Goal: Information Seeking & Learning: Understand process/instructions

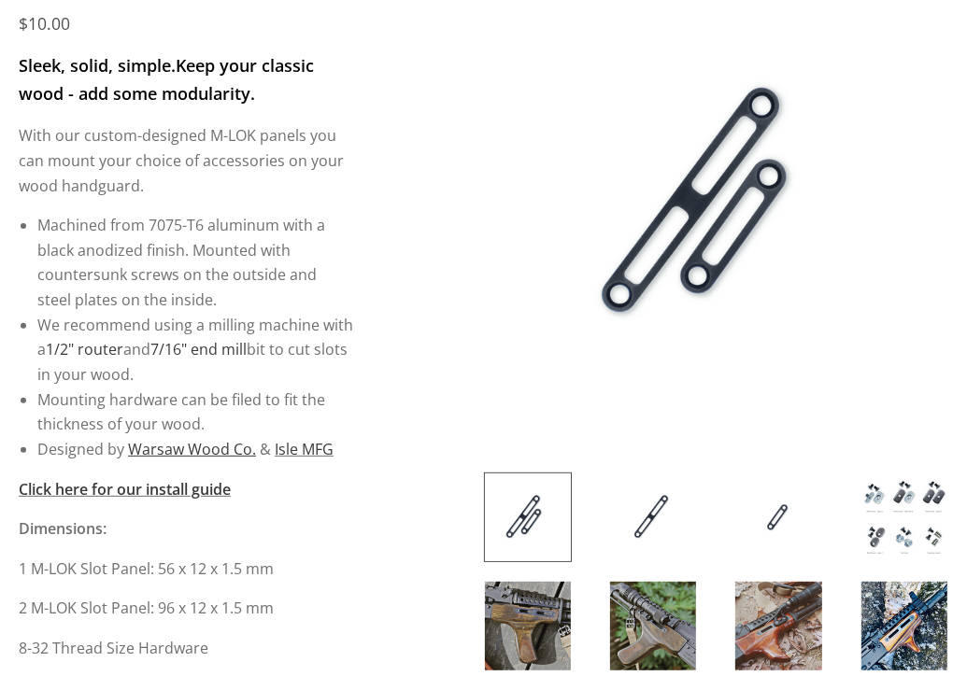
scroll to position [276, 0]
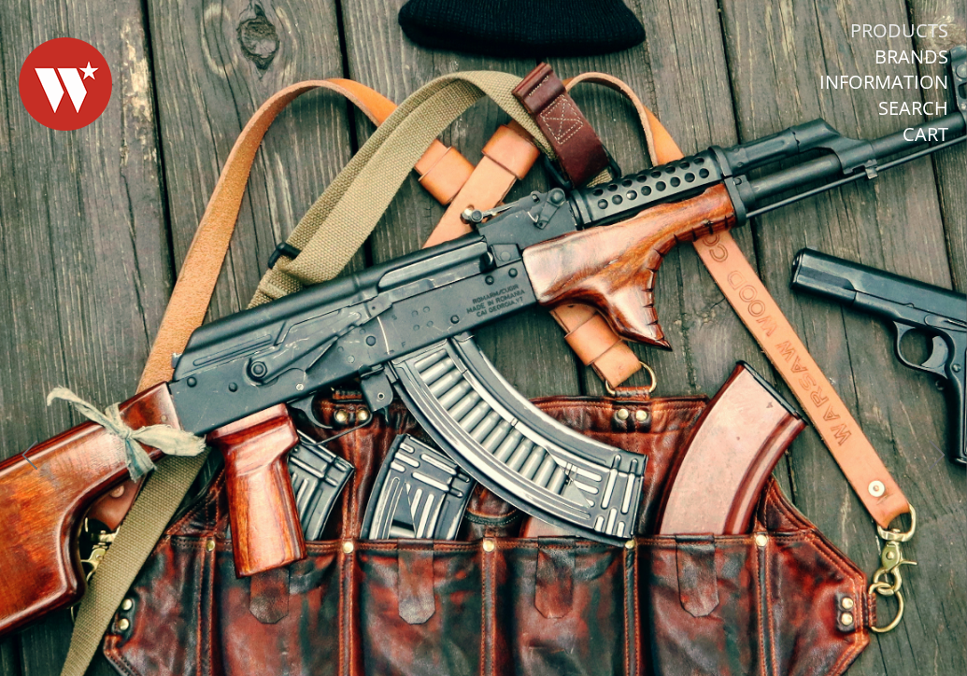
click at [921, 30] on link "Products" at bounding box center [899, 31] width 98 height 24
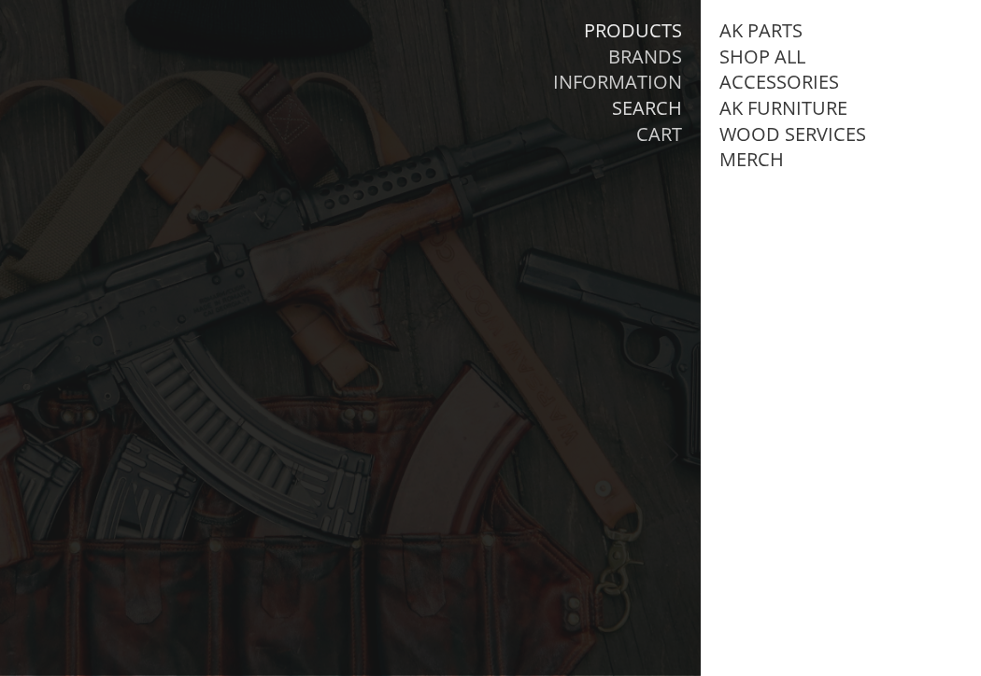
click at [635, 111] on link "Search" at bounding box center [647, 108] width 70 height 24
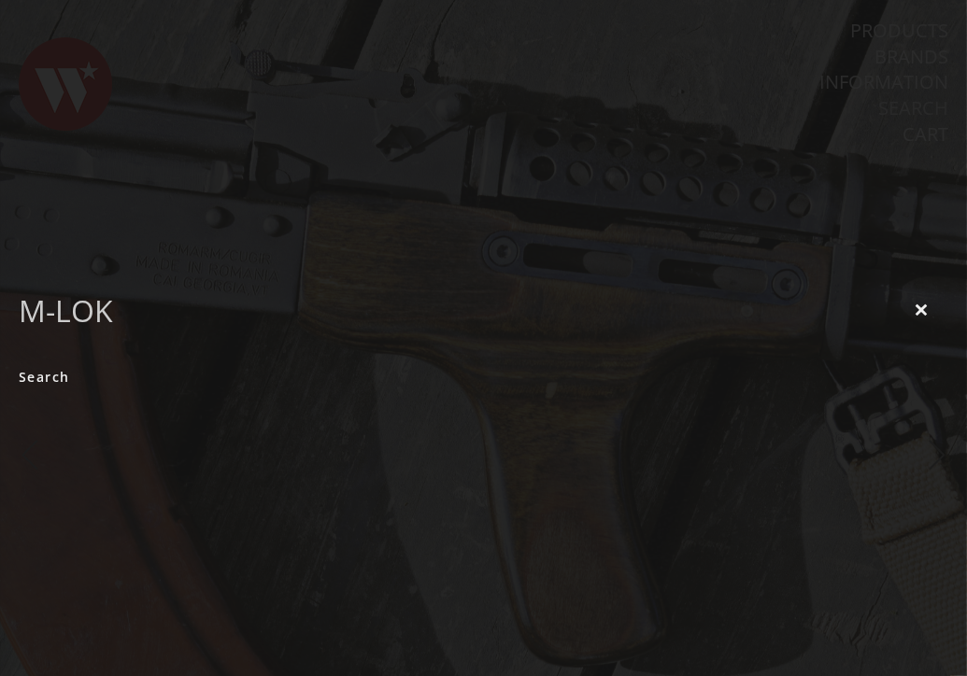
type input "m-lok"
click at [19, 359] on input "Search" at bounding box center [44, 377] width 50 height 36
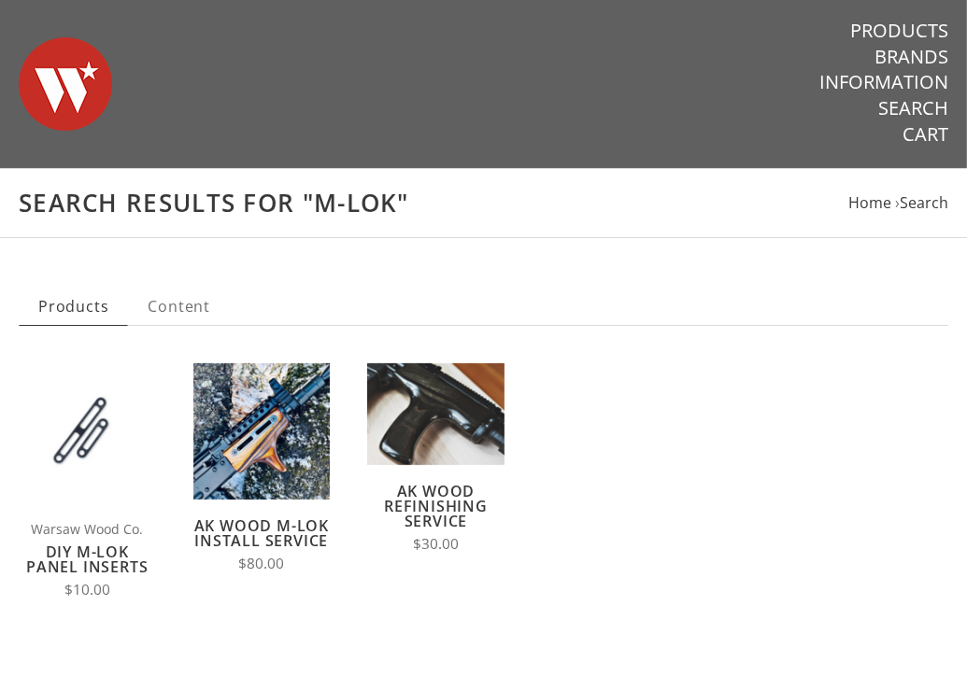
click at [89, 571] on link "DIY M-LOK Panel Inserts" at bounding box center [86, 559] width 121 height 35
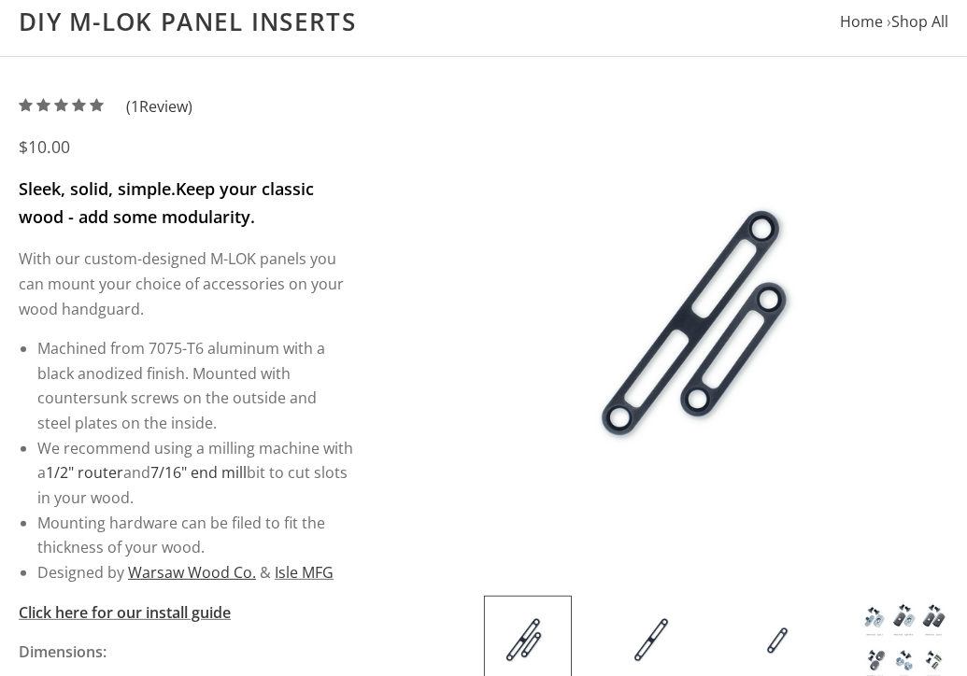
scroll to position [189, 0]
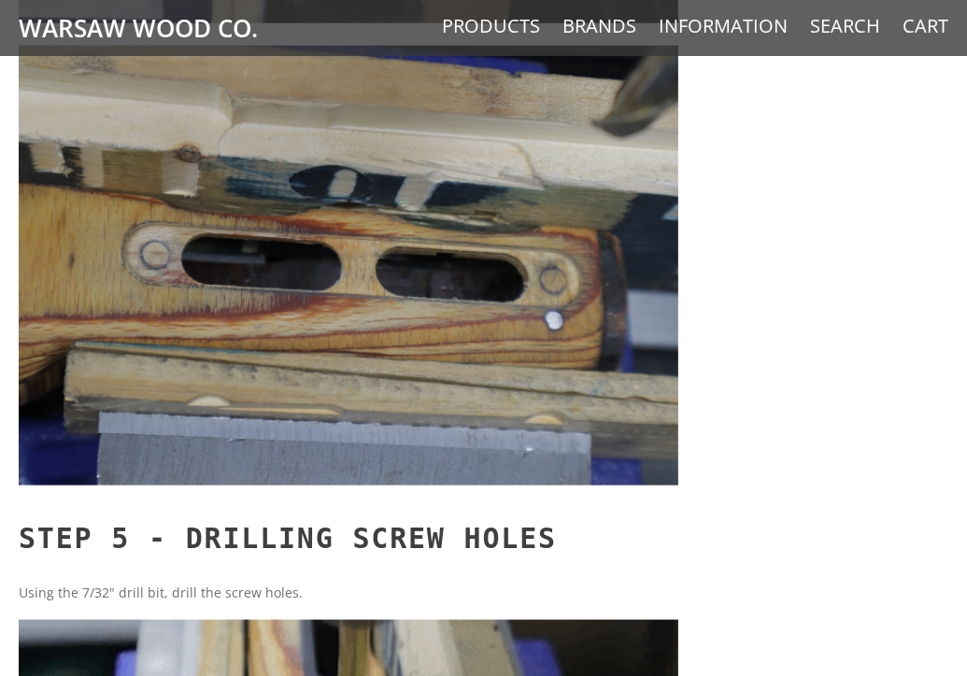
scroll to position [6300, 0]
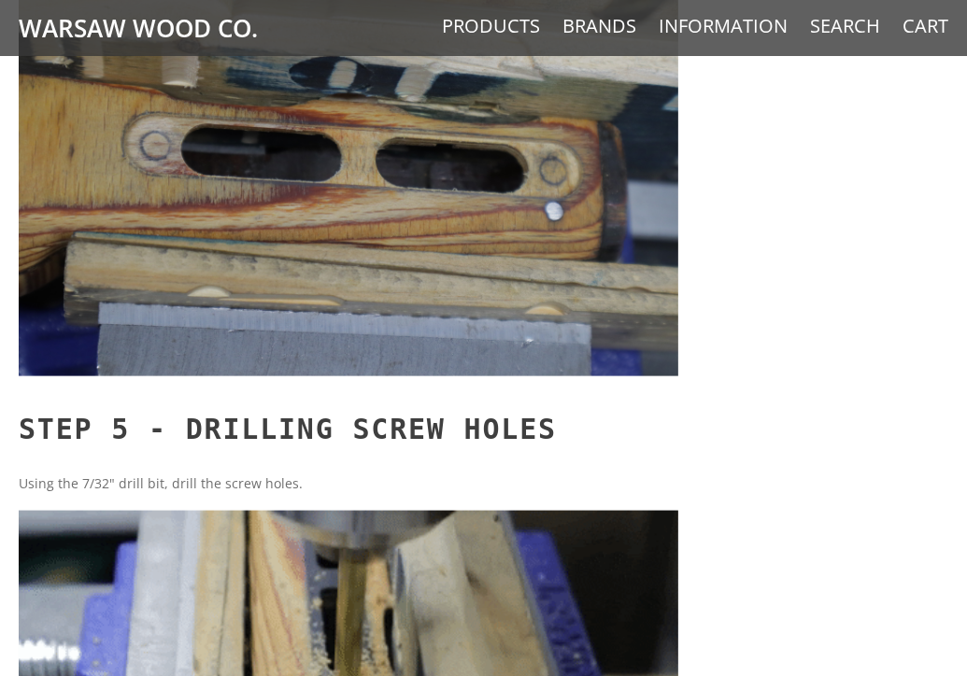
click at [753, 196] on section "Categories Shipping & Returns Contact Us Blog The following guide will illustra…" at bounding box center [483, 217] width 967 height 11793
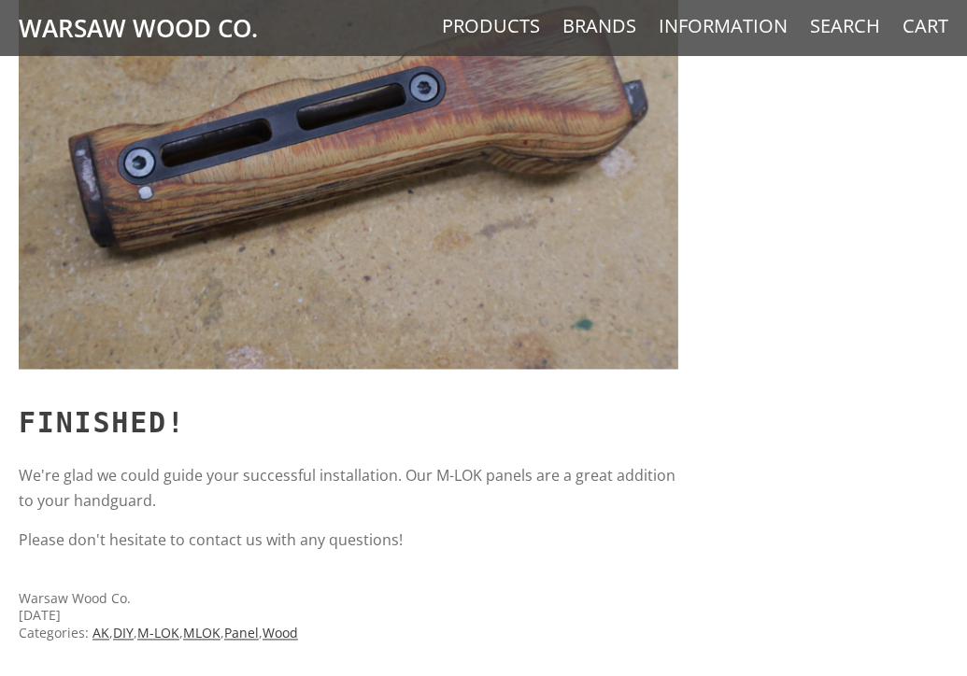
scroll to position [11886, 0]
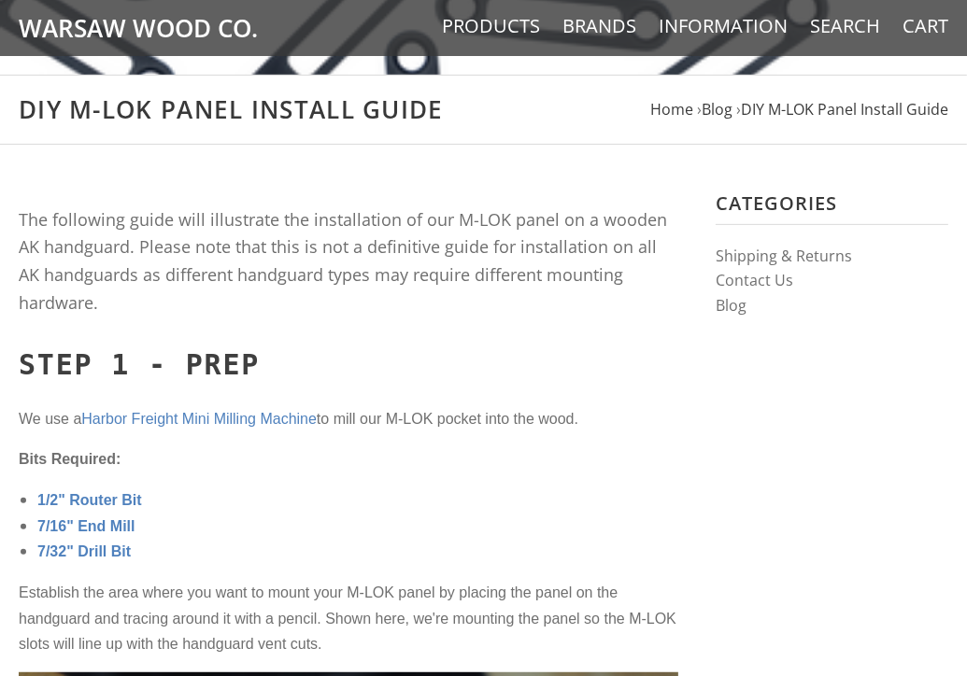
scroll to position [347, 0]
